Goal: Task Accomplishment & Management: Complete application form

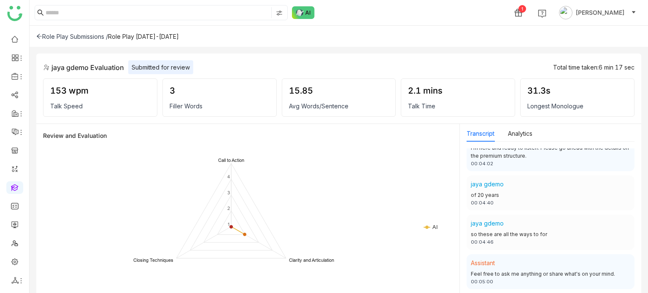
scroll to position [1359, 0]
click at [40, 38] on icon at bounding box center [39, 36] width 6 height 6
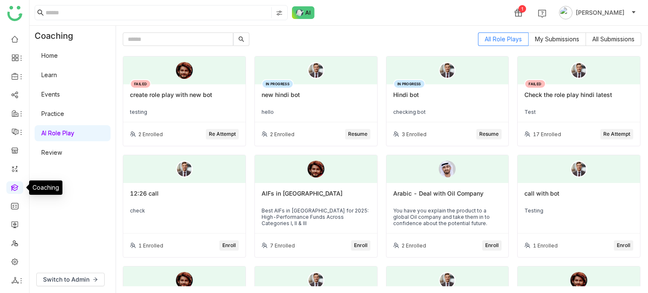
click at [13, 188] on link at bounding box center [15, 186] width 8 height 7
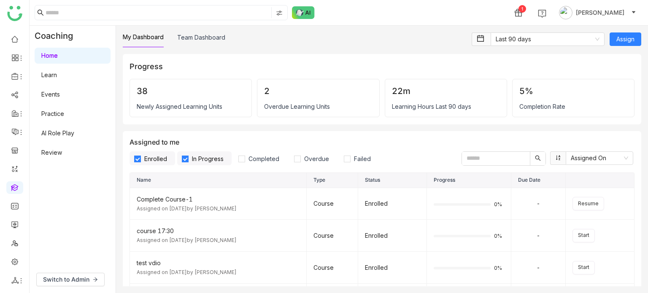
click at [65, 137] on link "AI Role Play" at bounding box center [57, 132] width 33 height 7
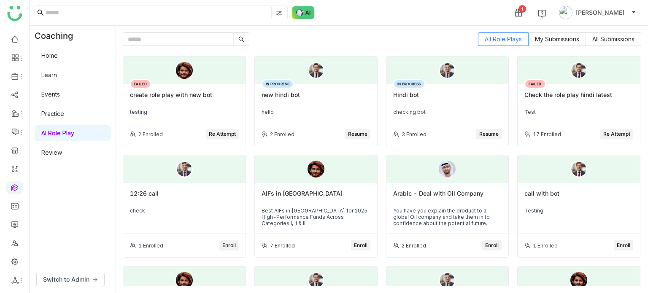
click at [73, 272] on div "Switch to Admin" at bounding box center [73, 279] width 86 height 27
click at [71, 280] on span "Switch to Admin" at bounding box center [66, 279] width 46 height 9
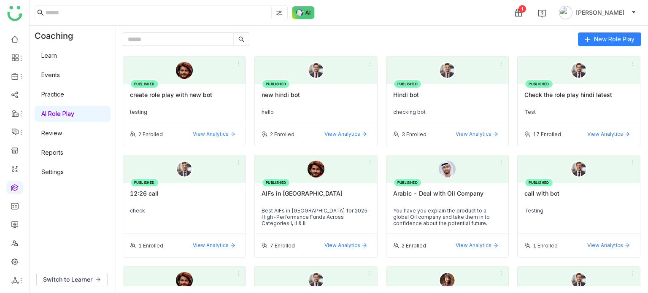
click at [587, 36] on icon at bounding box center [587, 39] width 6 height 6
click at [634, 36] on button "New Role Play" at bounding box center [609, 38] width 63 height 13
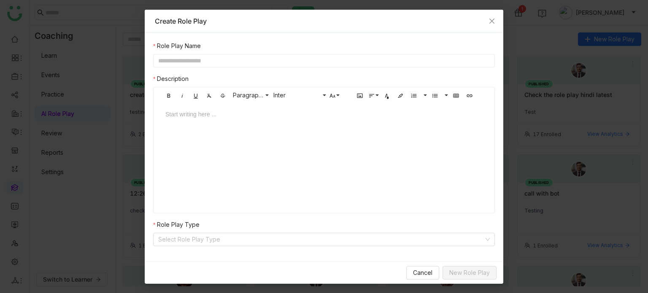
click at [264, 67] on div "Role Play Name Description Bold Italic Underline Clear Formatting Strikethrough…" at bounding box center [324, 143] width 342 height 205
click at [269, 60] on input "text" at bounding box center [324, 60] width 342 height 13
type input "*"
type input "**********"
click at [229, 240] on input at bounding box center [321, 239] width 326 height 13
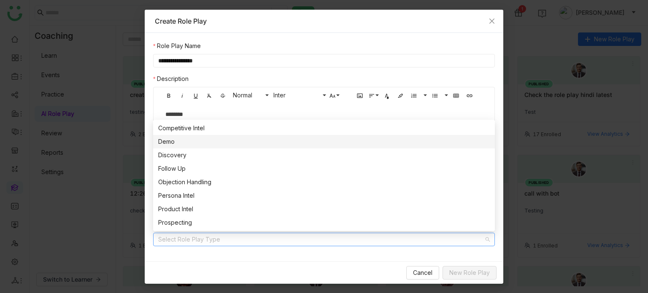
click at [199, 143] on div "Demo" at bounding box center [323, 141] width 331 height 9
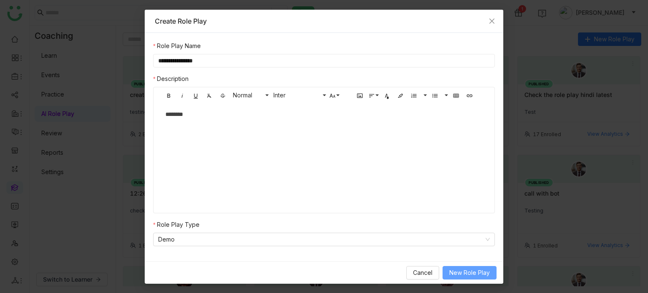
click at [470, 274] on span "New Role Play" at bounding box center [469, 272] width 40 height 9
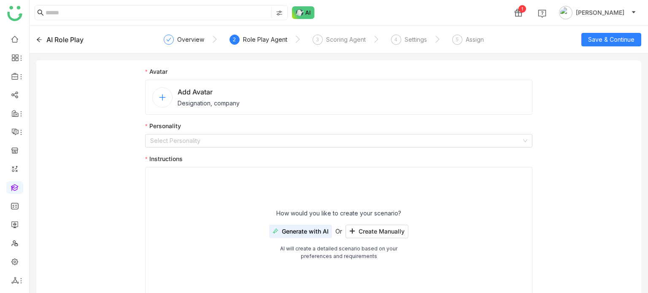
click at [270, 102] on div "Add Avatar Designation, company" at bounding box center [338, 97] width 387 height 35
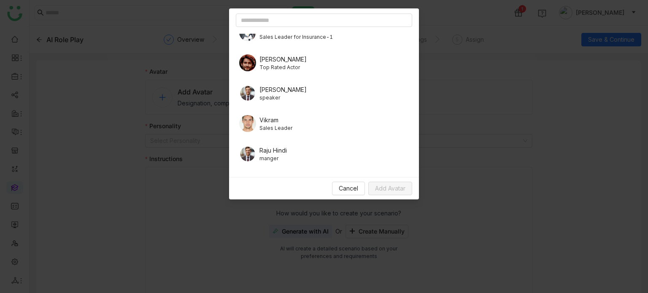
scroll to position [219, 0]
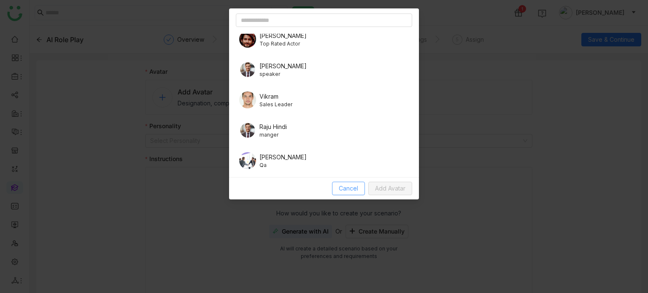
click at [351, 190] on span "Cancel" at bounding box center [348, 188] width 19 height 9
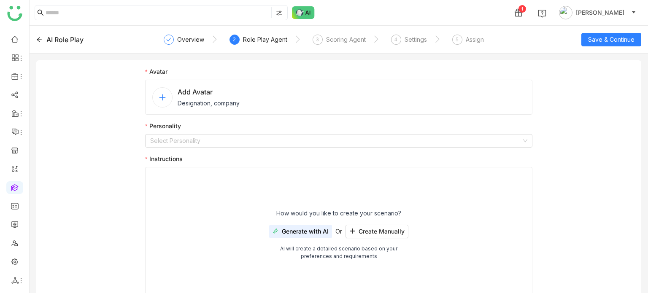
click at [184, 95] on span "Add Avatar" at bounding box center [209, 92] width 62 height 10
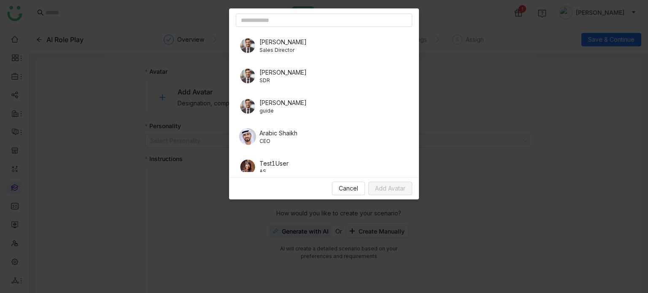
click at [274, 50] on span "Sales Director" at bounding box center [282, 50] width 47 height 8
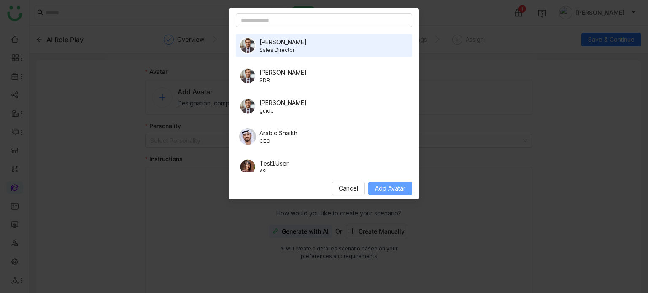
click at [391, 193] on span "Add Avatar" at bounding box center [390, 188] width 30 height 9
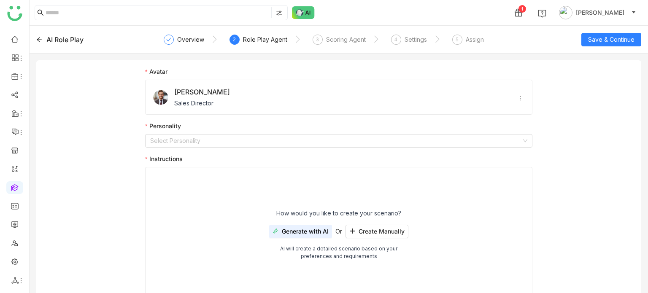
click at [317, 148] on div "Avatar jacob Sales Director Personality Select Personality Instructions How wou…" at bounding box center [338, 188] width 387 height 242
click at [317, 145] on input at bounding box center [335, 141] width 371 height 13
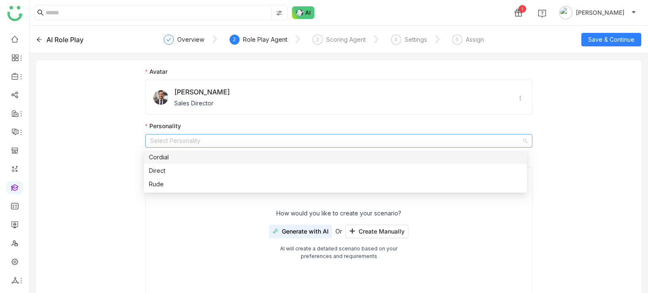
click at [227, 153] on div "Cordial" at bounding box center [335, 157] width 373 height 9
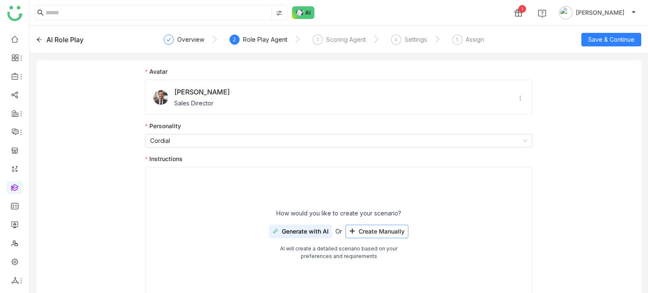
click at [377, 227] on button "Create Manually" at bounding box center [376, 231] width 63 height 13
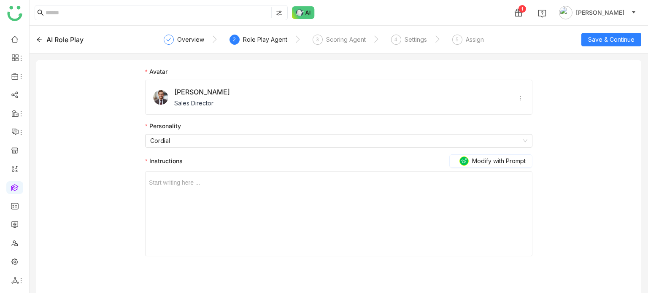
click at [344, 182] on div at bounding box center [339, 182] width 380 height 9
click at [630, 45] on button "Save & Continue" at bounding box center [611, 39] width 60 height 13
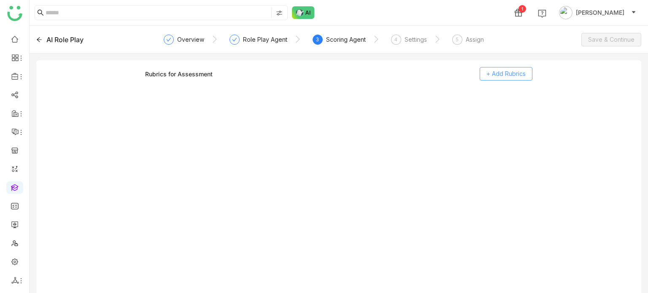
click at [505, 76] on span "+ Add Rubrics" at bounding box center [505, 73] width 39 height 9
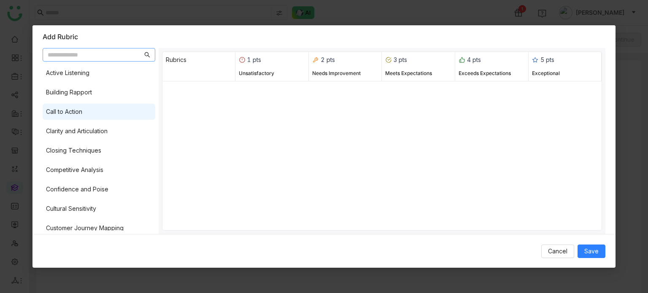
click at [98, 112] on div "Call to Action" at bounding box center [99, 112] width 113 height 16
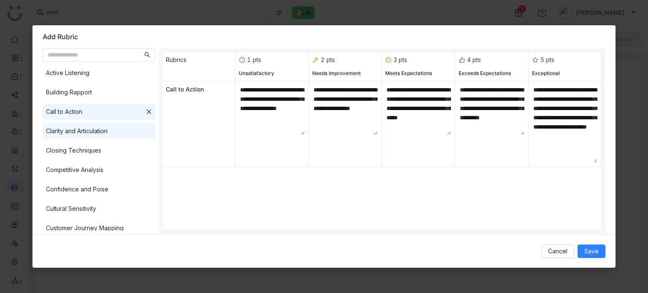
click at [98, 128] on div "Clarity and Articulation" at bounding box center [77, 131] width 62 height 9
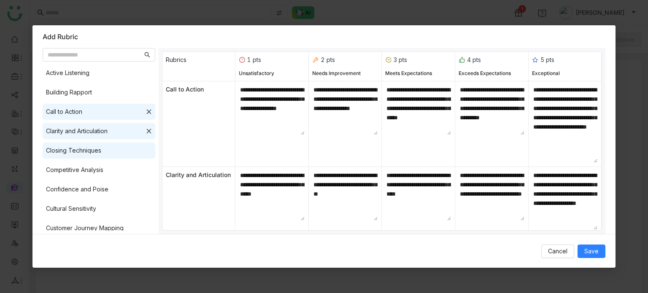
click at [101, 143] on div "Closing Techniques" at bounding box center [99, 151] width 113 height 16
click at [586, 248] on span "Save" at bounding box center [591, 251] width 14 height 9
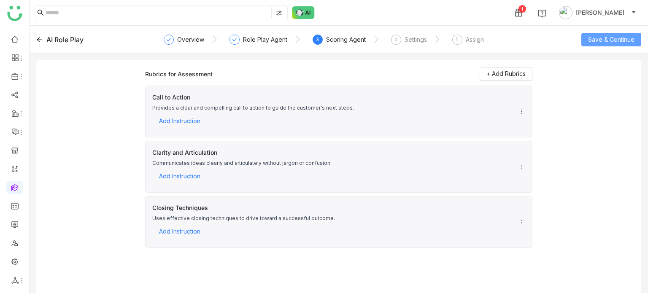
click at [616, 35] on span "Save & Continue" at bounding box center [611, 39] width 46 height 9
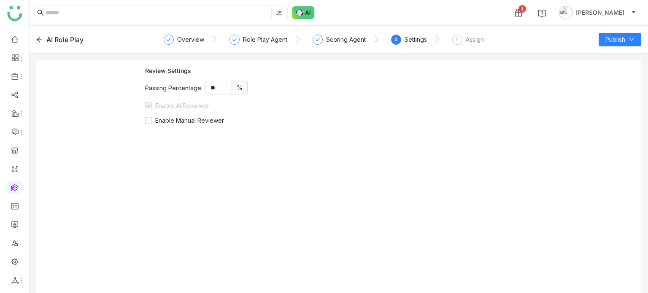
click at [200, 124] on div "Review Settings Passing Percentage ** % Enable AI Reviewer Enable Manual Review…" at bounding box center [338, 183] width 387 height 233
click at [202, 122] on span "Enable Manual Reviewer" at bounding box center [189, 120] width 75 height 7
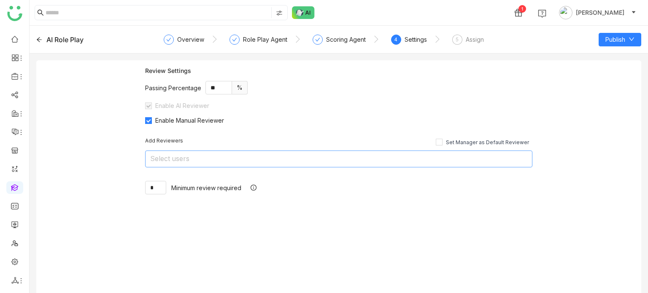
click at [215, 160] on nz-select-top-control "Select users" at bounding box center [338, 159] width 387 height 17
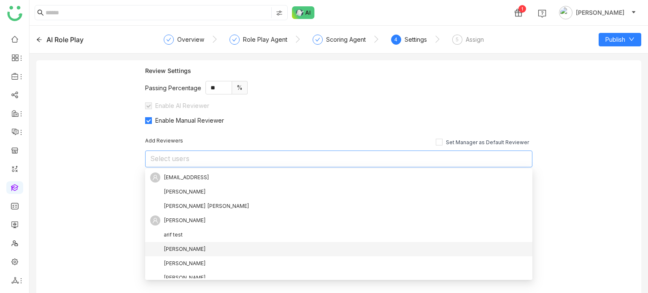
click at [191, 247] on div "[PERSON_NAME]" at bounding box center [338, 249] width 377 height 10
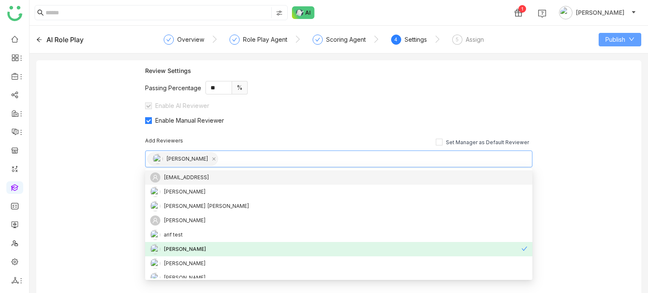
click at [606, 44] on button "Publish" at bounding box center [619, 39] width 43 height 13
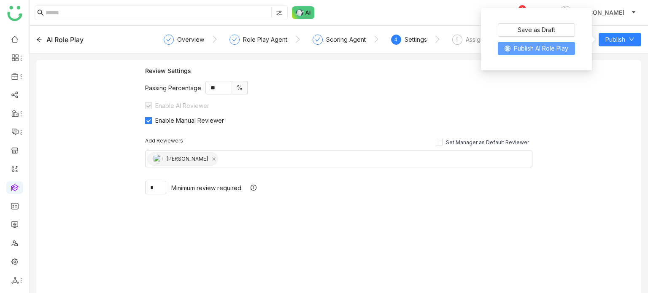
click at [550, 50] on span "Publish AI Role Play" at bounding box center [541, 48] width 54 height 9
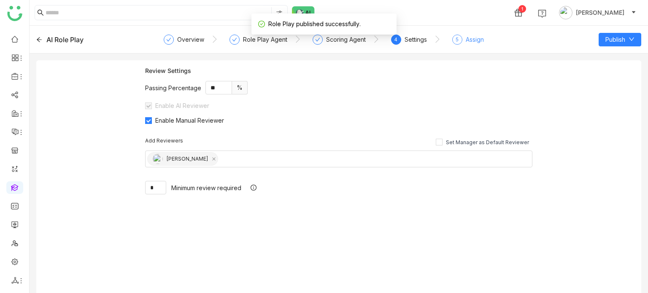
click at [466, 38] on div "Assign" at bounding box center [475, 40] width 18 height 10
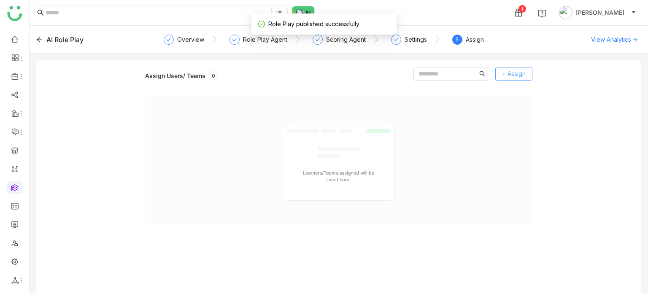
click at [521, 78] on span "+ Assign" at bounding box center [514, 73] width 24 height 9
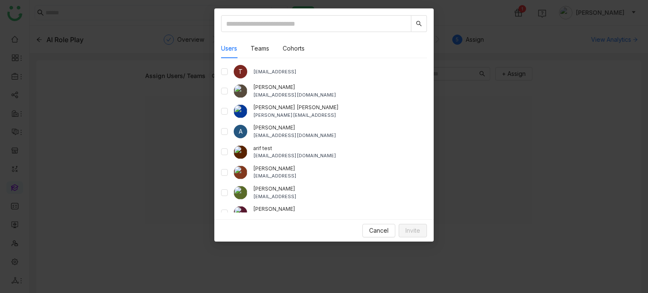
click at [231, 156] on div "arif test bugtest1mail@gmail.com" at bounding box center [324, 152] width 206 height 15
click at [229, 155] on div "arif test bugtest1mail@gmail.com" at bounding box center [324, 152] width 206 height 15
click at [408, 229] on span "Invite" at bounding box center [412, 230] width 15 height 9
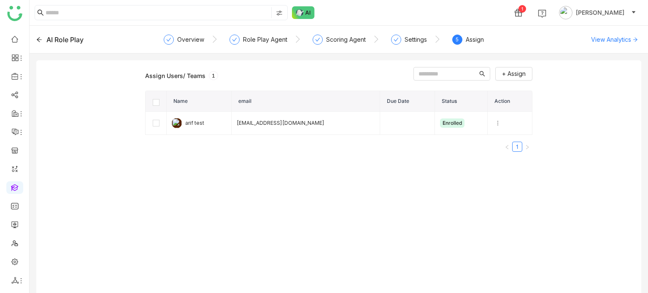
click at [349, 32] on nz-steps "Overview Role Play Agent Scoring Agent Settings 5 Assign" at bounding box center [339, 40] width 340 height 20
click at [349, 40] on div "Scoring Agent" at bounding box center [346, 40] width 40 height 10
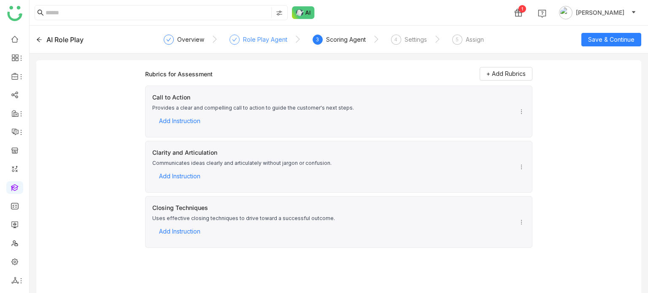
click at [278, 35] on div "Role Play Agent" at bounding box center [265, 40] width 44 height 10
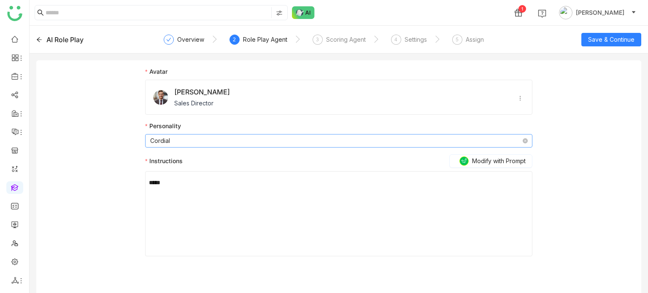
click at [223, 136] on nz-select-item "Cordial" at bounding box center [338, 141] width 377 height 13
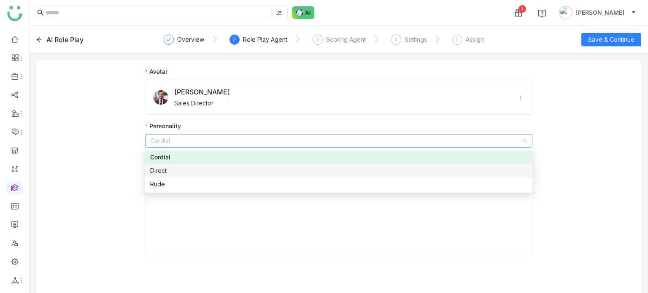
click at [221, 168] on div "Direct" at bounding box center [338, 170] width 377 height 9
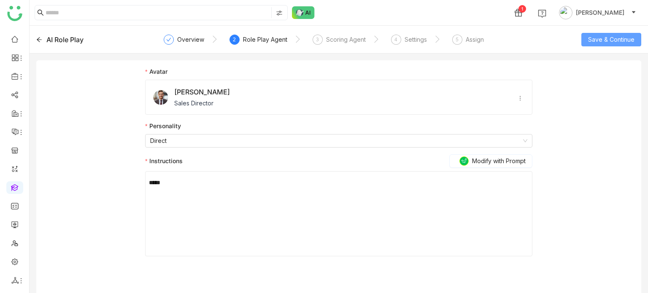
click at [619, 37] on span "Save & Continue" at bounding box center [611, 39] width 46 height 9
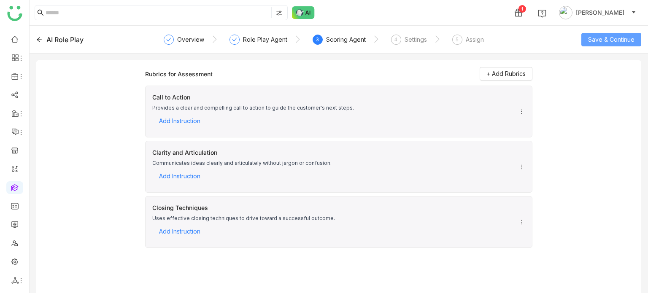
click at [619, 37] on span "Save & Continue" at bounding box center [611, 39] width 46 height 9
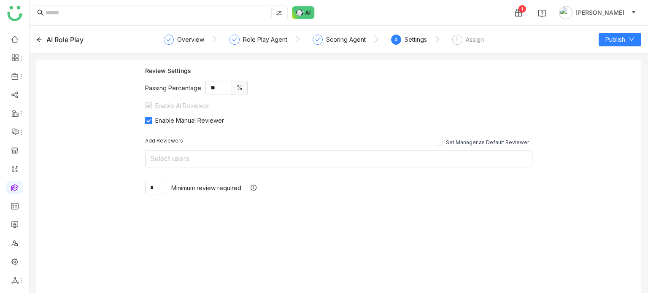
click at [619, 37] on span "Publish" at bounding box center [615, 39] width 20 height 9
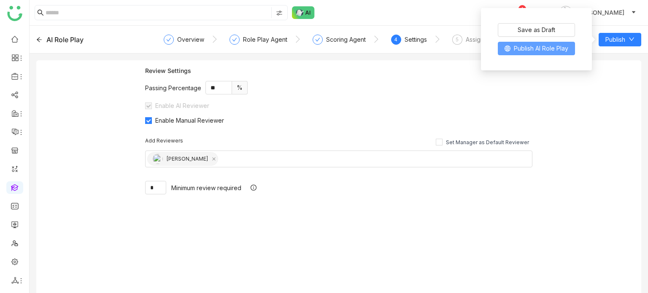
click at [533, 51] on span "Publish AI Role Play" at bounding box center [541, 48] width 54 height 9
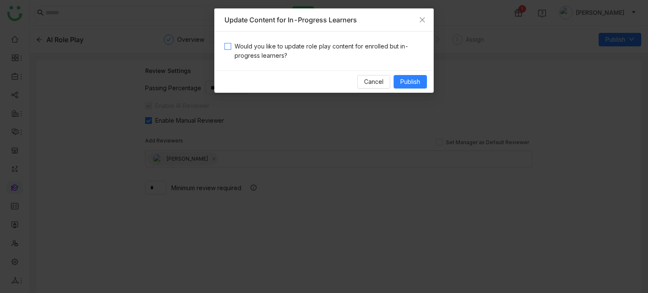
click at [332, 59] on span "Would you like to update role play content for enrolled but in-progress learner…" at bounding box center [327, 51] width 192 height 19
click at [411, 79] on span "Publish" at bounding box center [410, 81] width 20 height 9
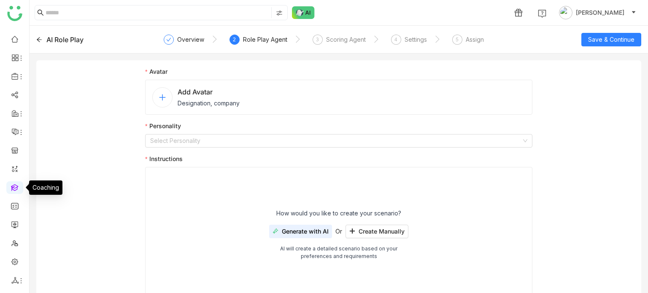
click at [17, 188] on link at bounding box center [15, 186] width 8 height 7
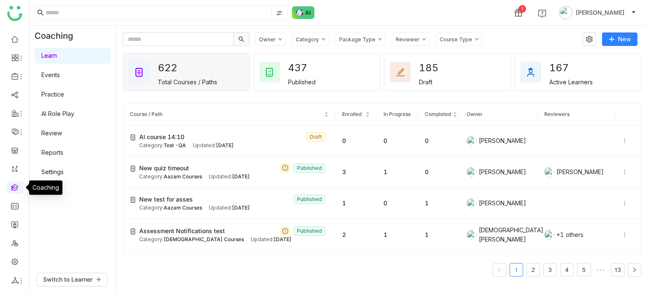
click at [17, 188] on link at bounding box center [15, 186] width 8 height 7
click at [64, 170] on link "Settings" at bounding box center [52, 171] width 22 height 7
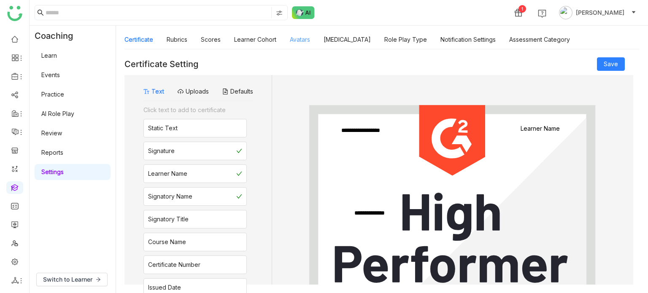
click at [299, 36] on link "Avatars" at bounding box center [300, 39] width 20 height 7
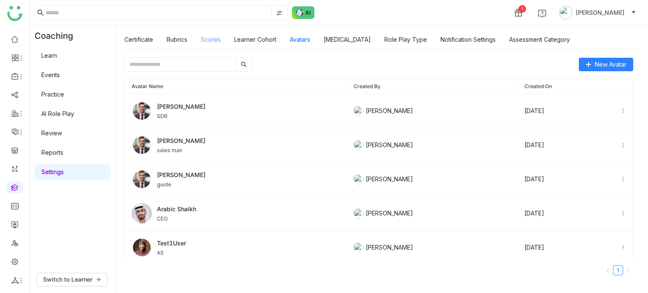
click at [206, 36] on link "Scores" at bounding box center [211, 39] width 20 height 7
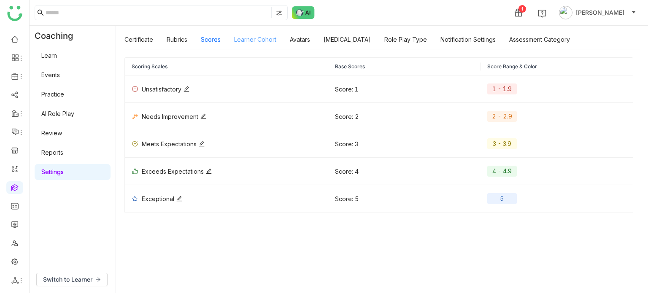
click at [253, 36] on link "Learner Cohort" at bounding box center [255, 39] width 42 height 7
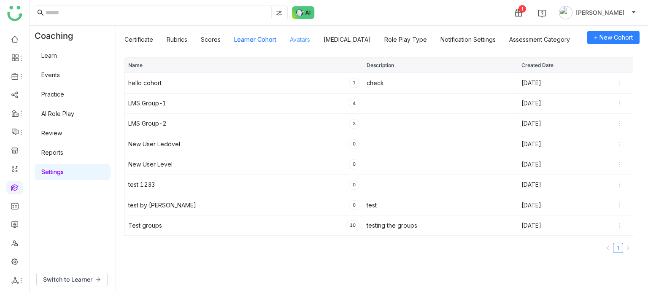
click at [302, 38] on link "Avatars" at bounding box center [300, 39] width 20 height 7
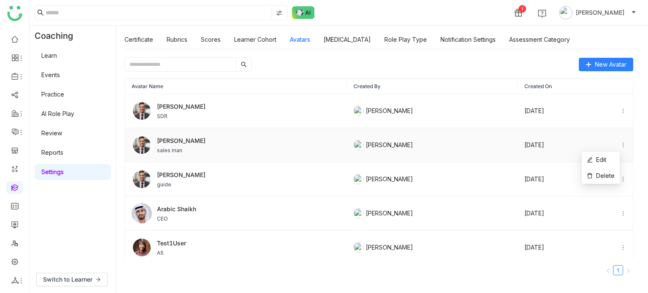
click at [620, 143] on icon at bounding box center [623, 145] width 6 height 6
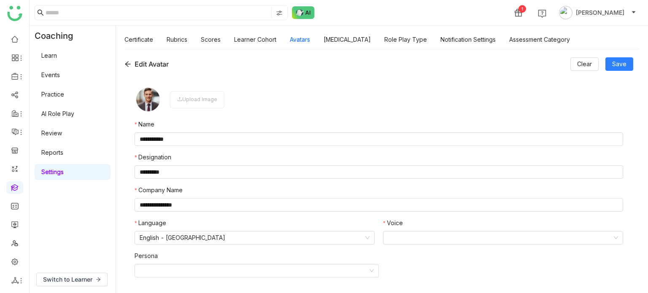
click at [128, 65] on icon at bounding box center [127, 64] width 7 height 7
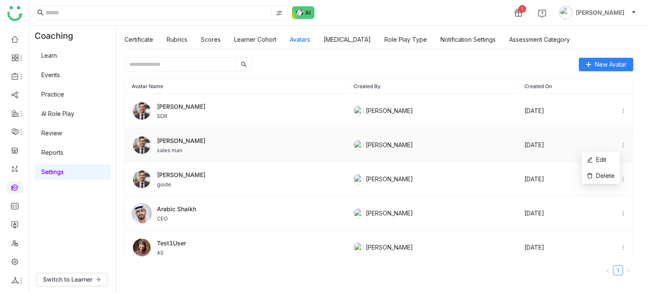
click at [620, 145] on icon at bounding box center [623, 145] width 6 height 6
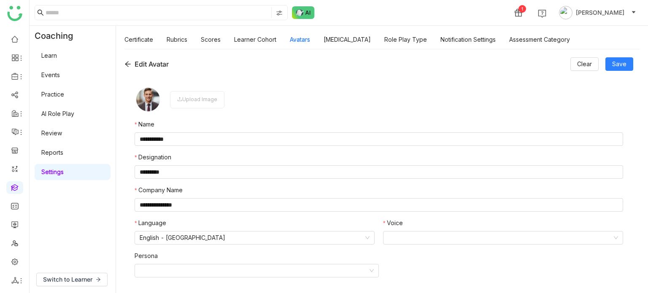
click at [125, 62] on icon at bounding box center [127, 64] width 7 height 7
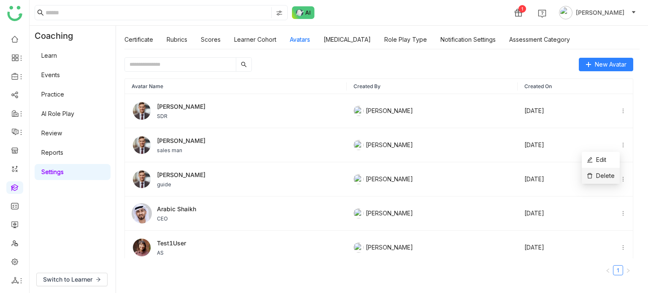
click at [605, 175] on span "Delete" at bounding box center [601, 175] width 28 height 9
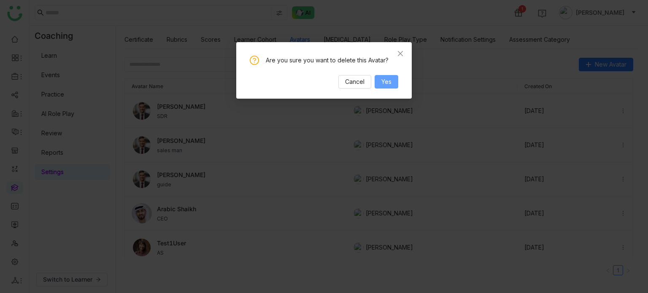
click at [380, 83] on button "Yes" at bounding box center [386, 81] width 24 height 13
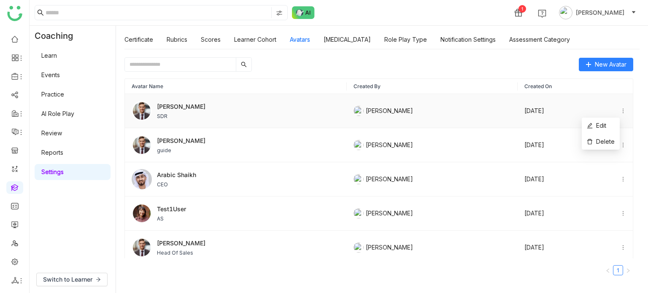
click at [620, 109] on icon at bounding box center [623, 111] width 6 height 6
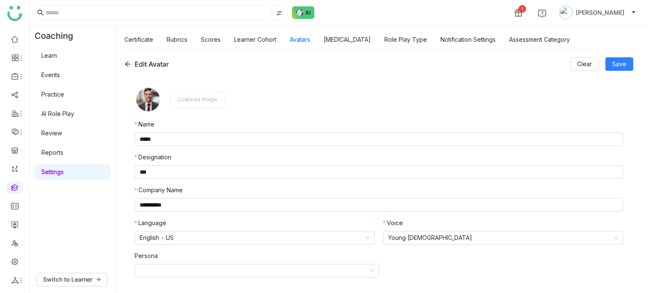
click at [127, 62] on icon at bounding box center [127, 64] width 5 height 5
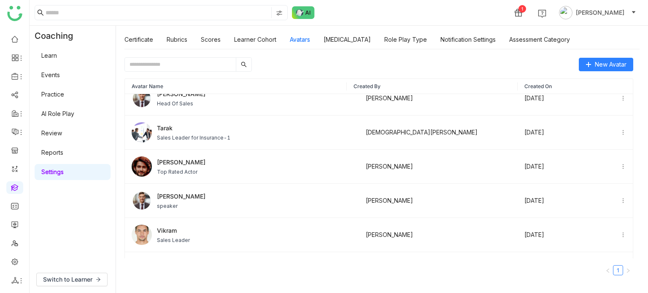
scroll to position [210, 0]
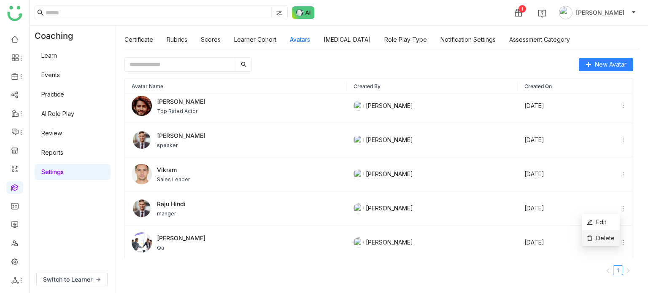
click at [604, 238] on span "Delete" at bounding box center [601, 238] width 28 height 9
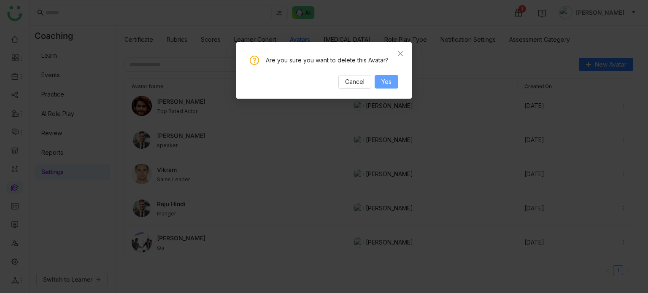
click at [385, 82] on span "Yes" at bounding box center [386, 81] width 10 height 9
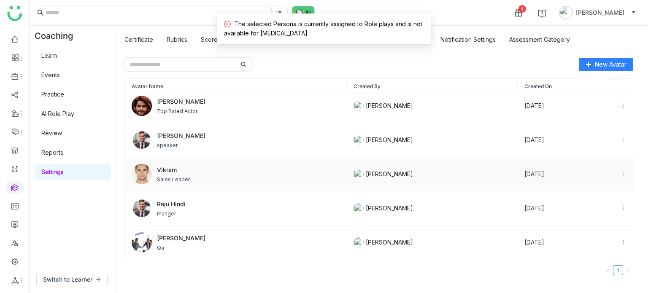
scroll to position [0, 0]
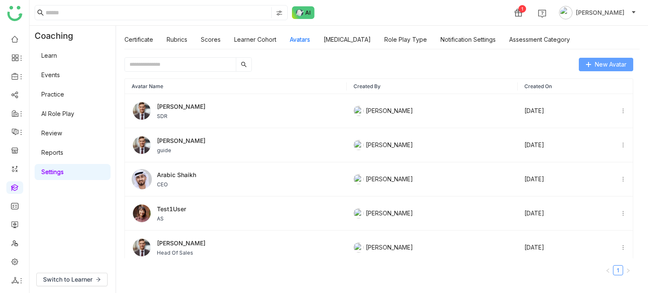
click at [629, 68] on button "New Avatar" at bounding box center [606, 64] width 54 height 13
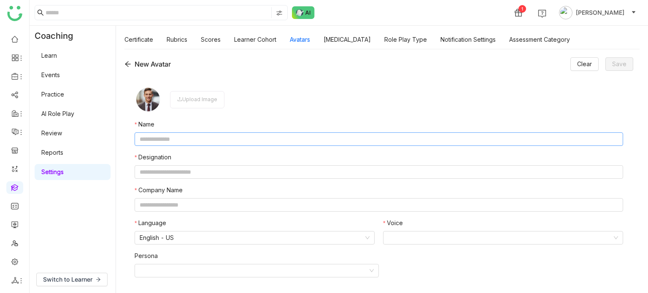
click at [262, 134] on input "text" at bounding box center [379, 138] width 488 height 13
click at [244, 139] on input "text" at bounding box center [379, 138] width 488 height 13
type input "*****"
click at [212, 167] on input "text" at bounding box center [379, 171] width 488 height 13
click at [212, 170] on input "text" at bounding box center [379, 171] width 488 height 13
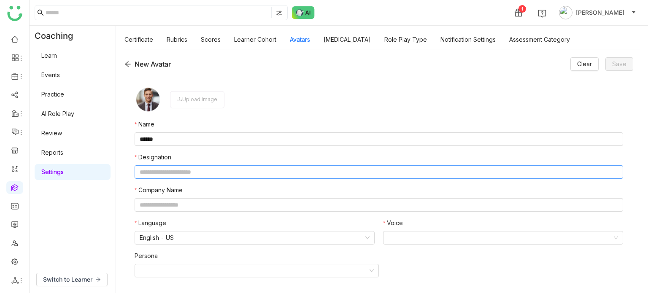
click at [212, 170] on input "text" at bounding box center [379, 171] width 488 height 13
click at [156, 169] on input "text" at bounding box center [379, 171] width 488 height 13
type input "**********"
click at [175, 207] on input "text" at bounding box center [379, 204] width 488 height 13
type input "*********"
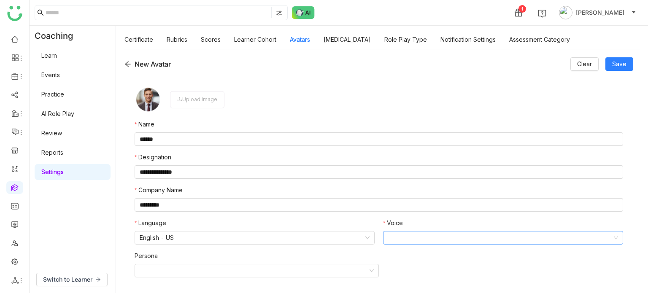
click at [419, 232] on input at bounding box center [500, 237] width 224 height 13
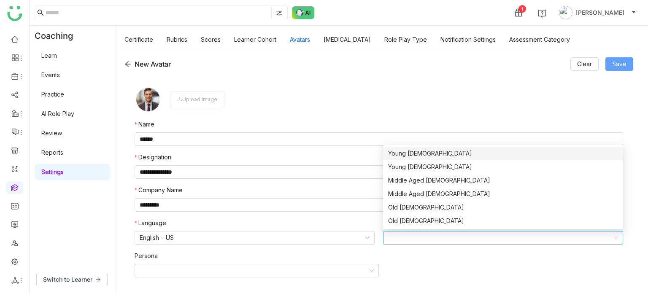
click at [616, 67] on span "Save" at bounding box center [619, 63] width 14 height 9
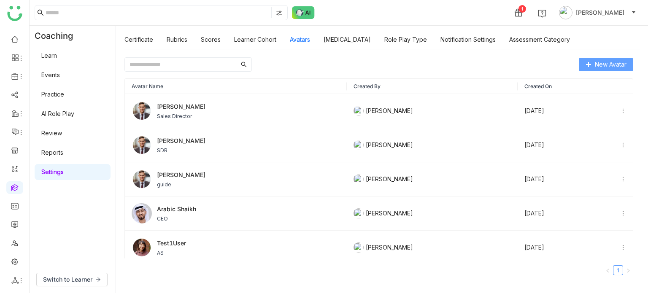
click at [588, 62] on icon at bounding box center [588, 64] width 0 height 5
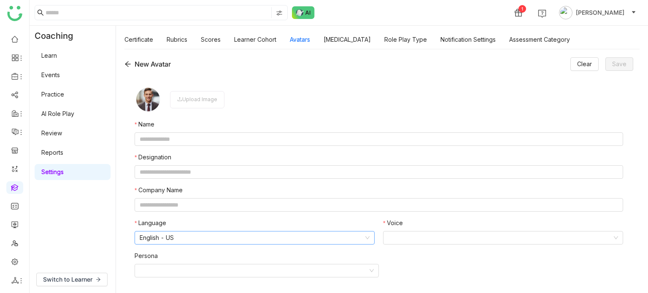
click at [211, 237] on nz-select-item "English - US" at bounding box center [255, 237] width 230 height 13
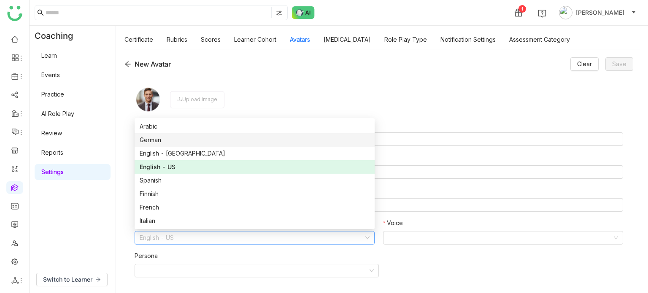
click at [148, 87] on img at bounding box center [148, 99] width 27 height 27
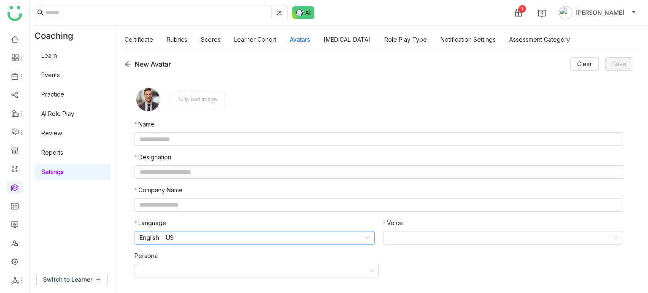
click at [174, 237] on nz-select-item "English - US" at bounding box center [255, 237] width 230 height 13
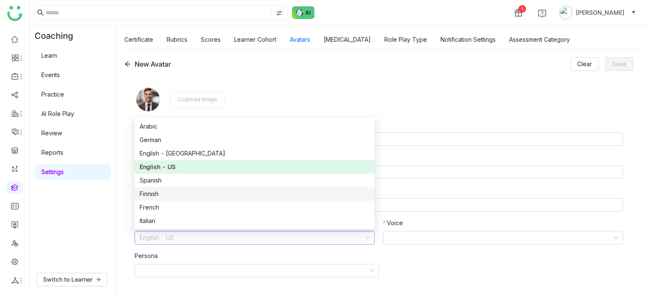
scroll to position [67, 0]
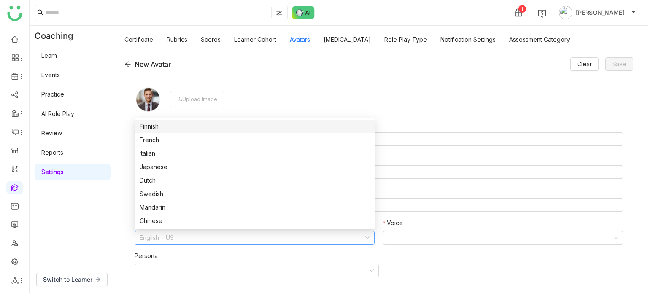
click at [428, 87] on nz-form-item "Upload Image" at bounding box center [379, 99] width 488 height 27
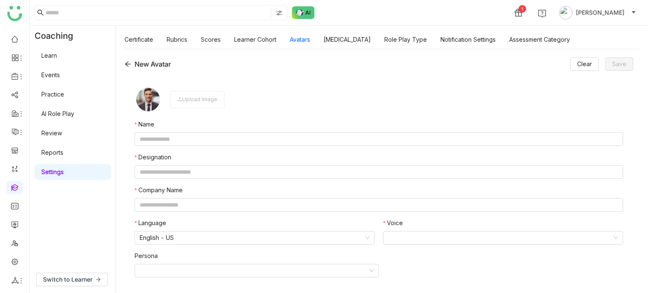
click at [148, 65] on div "New Avatar" at bounding box center [147, 64] width 46 height 10
click at [126, 64] on icon at bounding box center [127, 64] width 5 height 5
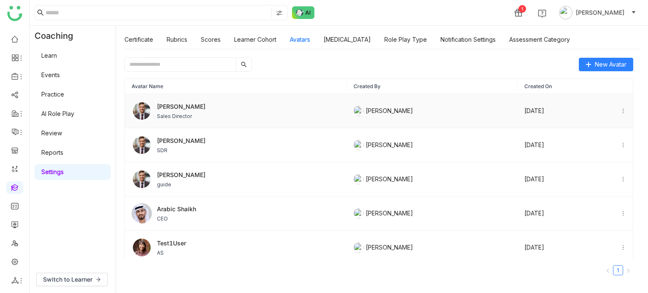
click at [525, 116] on td "[DATE]" at bounding box center [574, 111] width 115 height 34
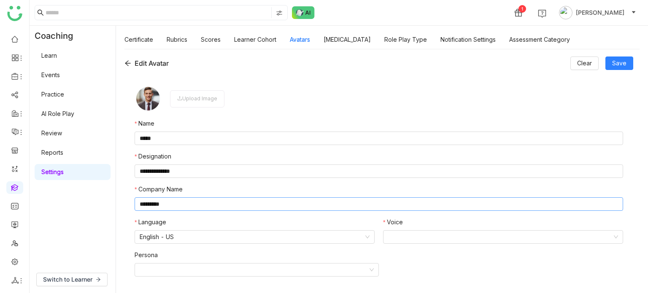
scroll to position [1, 0]
